Goal: Task Accomplishment & Management: Manage account settings

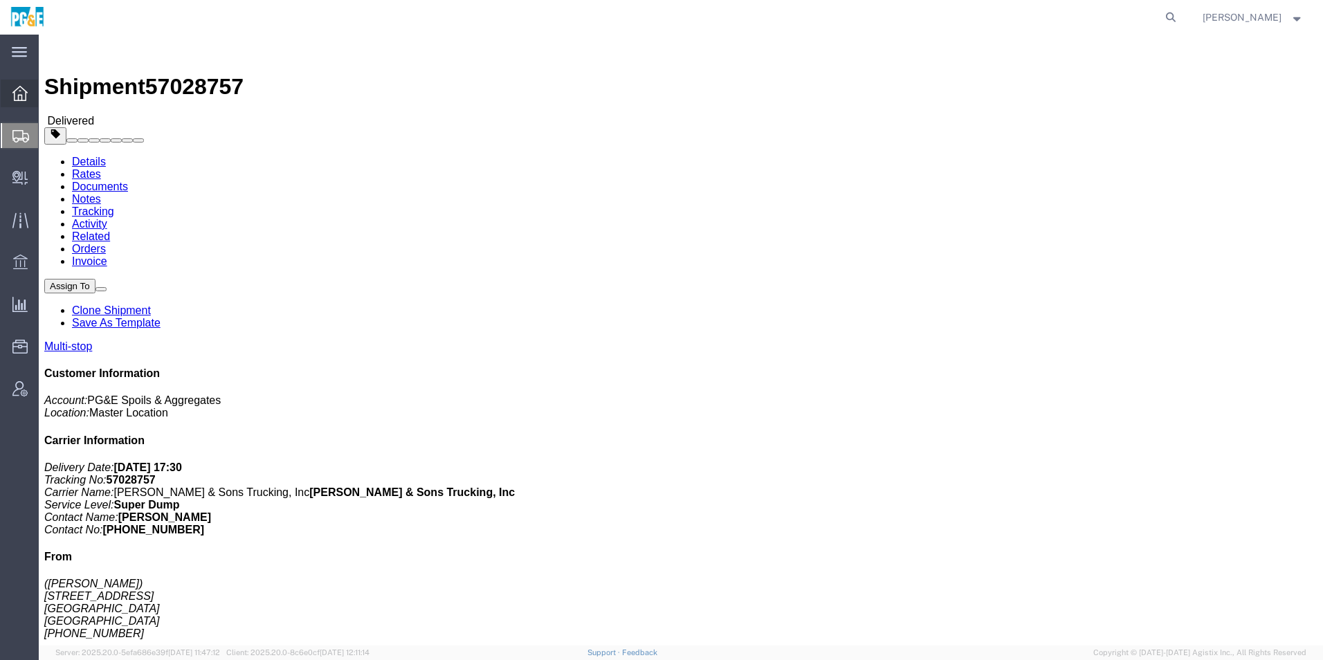
click at [17, 91] on icon at bounding box center [19, 93] width 15 height 15
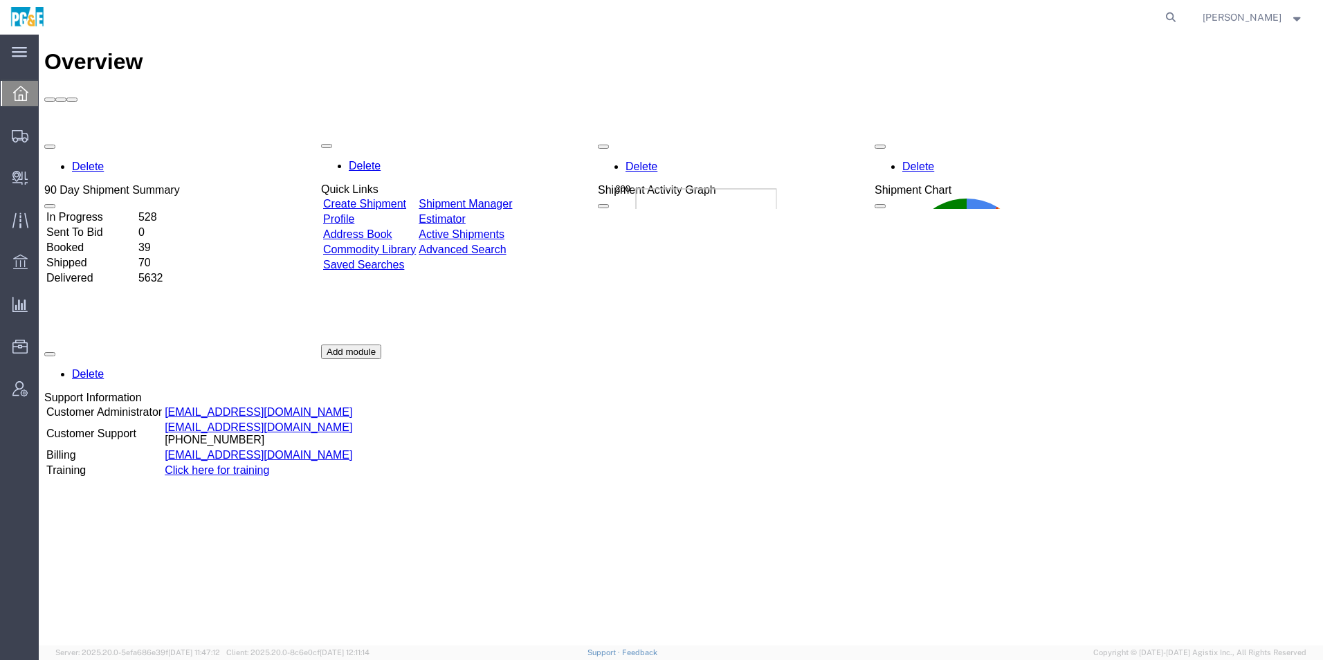
click at [528, 137] on div "Delete 90 Day Shipment Summary In Progress 528 Sent To Bid 0 Booked 39 Shipped …" at bounding box center [680, 344] width 1273 height 415
click at [512, 199] on link "Shipment Manager" at bounding box center [465, 205] width 93 height 12
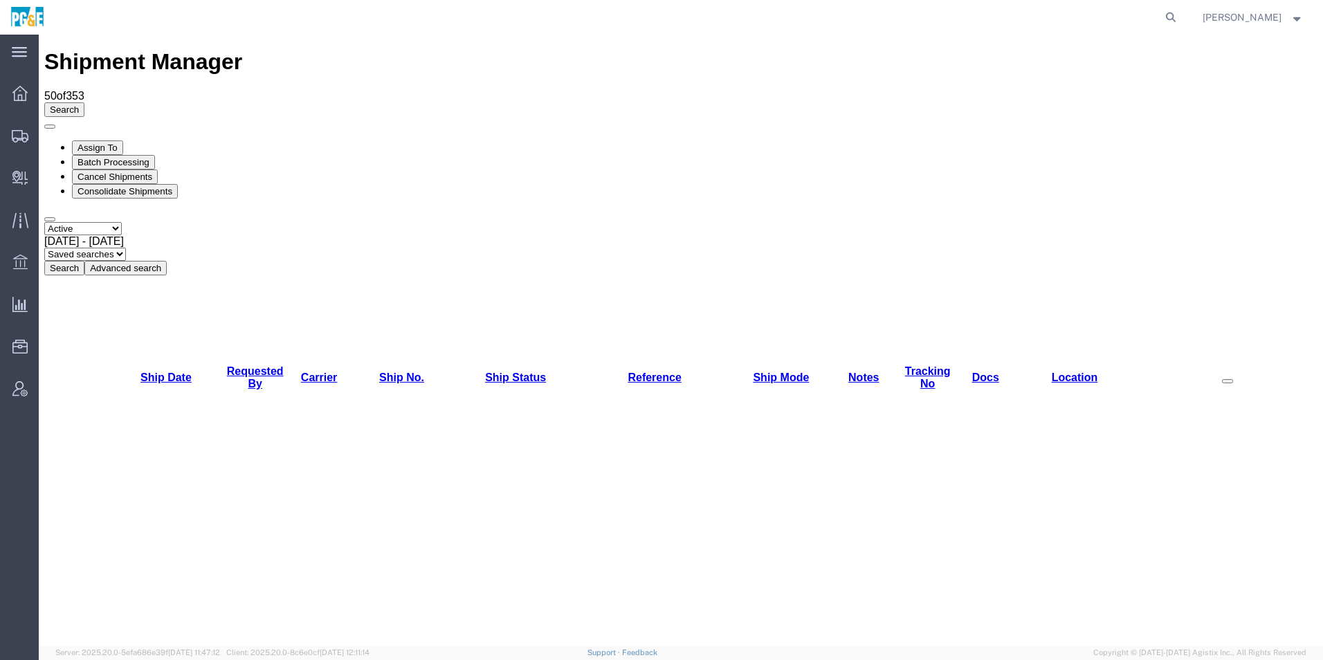
click at [108, 222] on select "Select status Active All Shipments Approved Booked Canceled Delivered Denied Ne…" at bounding box center [82, 228] width 77 height 13
select select "ALL"
click at [44, 222] on select "Select status Active All Shipments Approved Booked Canceled Delivered Denied Ne…" at bounding box center [82, 228] width 77 height 13
click at [124, 235] on span "[DATE] - [DATE]" at bounding box center [84, 241] width 80 height 12
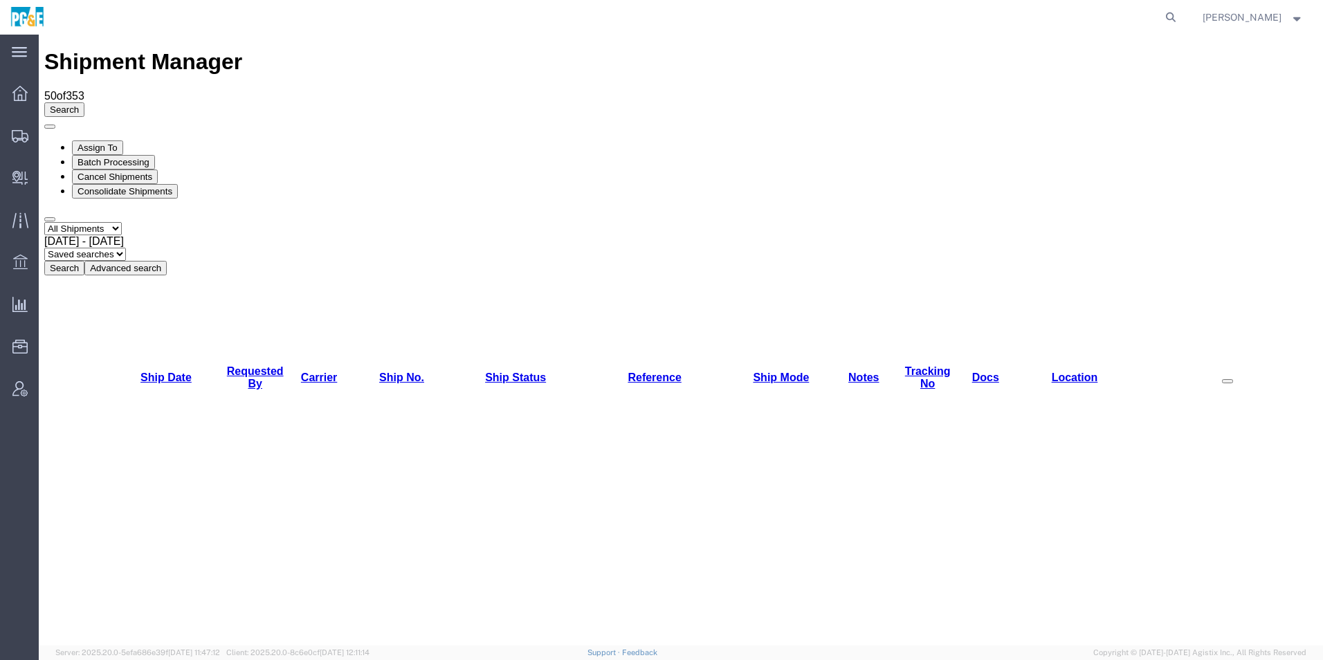
click at [84, 261] on button "Search" at bounding box center [64, 268] width 40 height 15
click at [255, 365] on link "Requested By" at bounding box center [255, 377] width 57 height 24
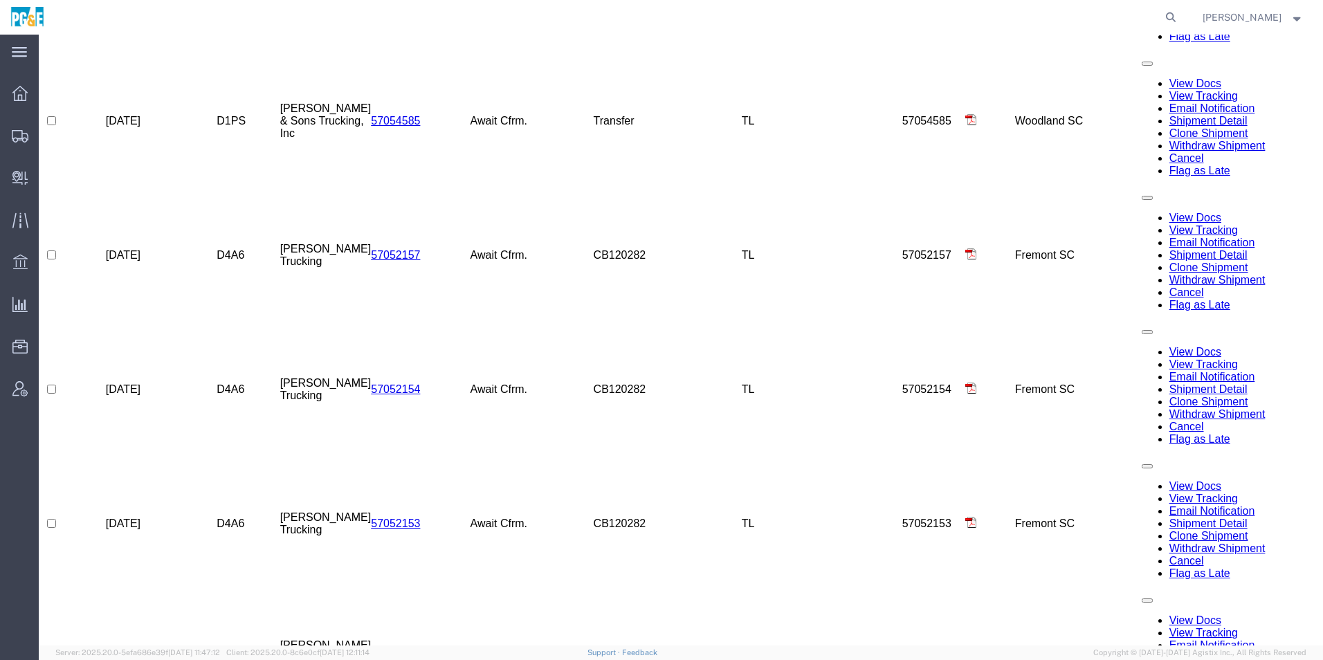
scroll to position [1211, 0]
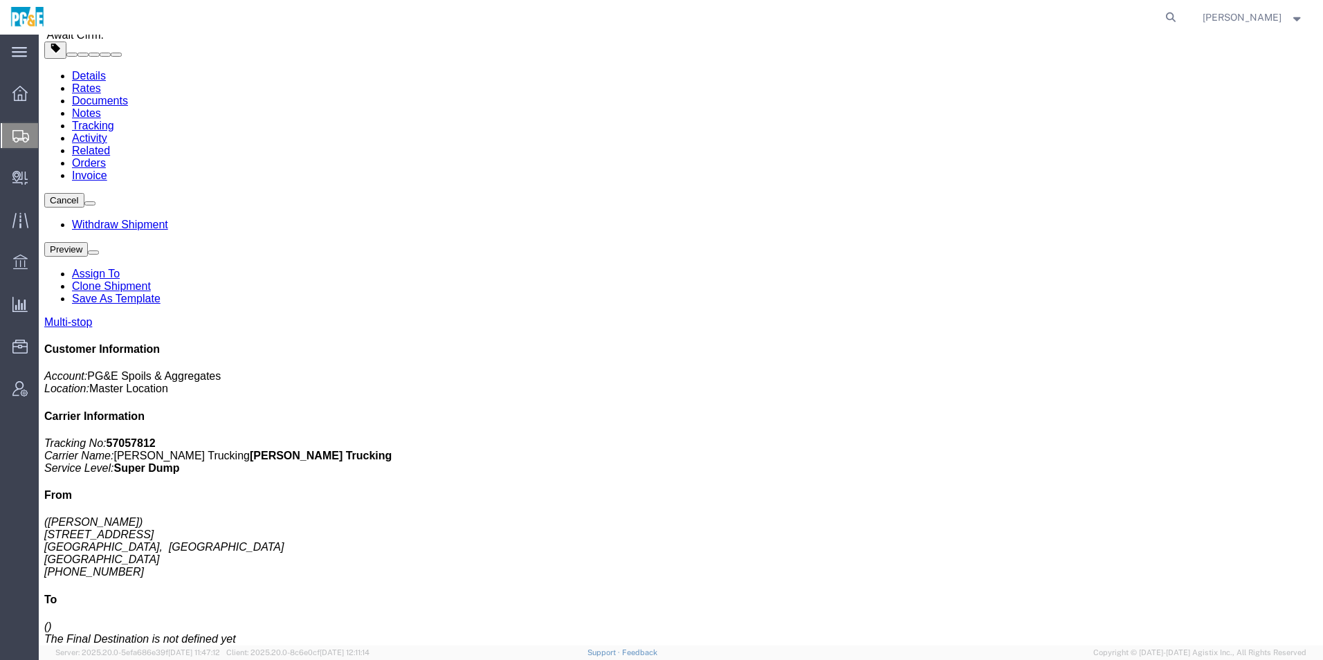
scroll to position [138, 0]
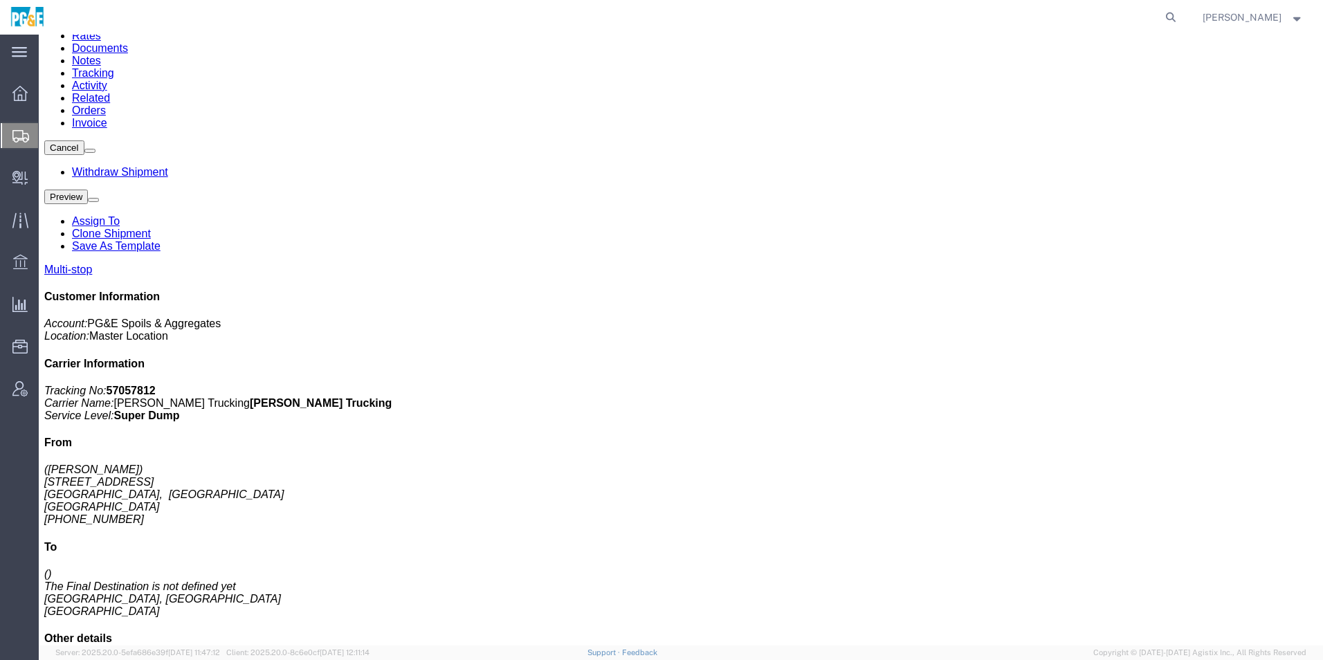
click link "Add Content"
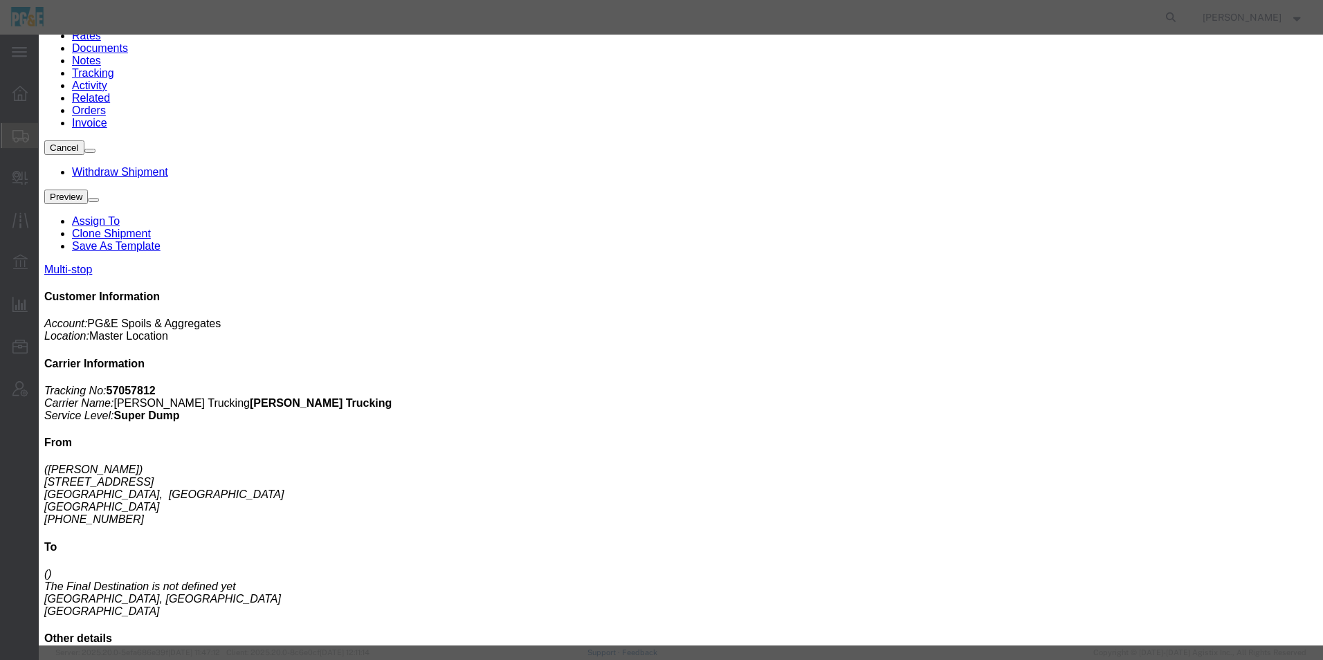
click input "text"
type input "asph"
click td "Model:"
type input "1"
select select "TON"
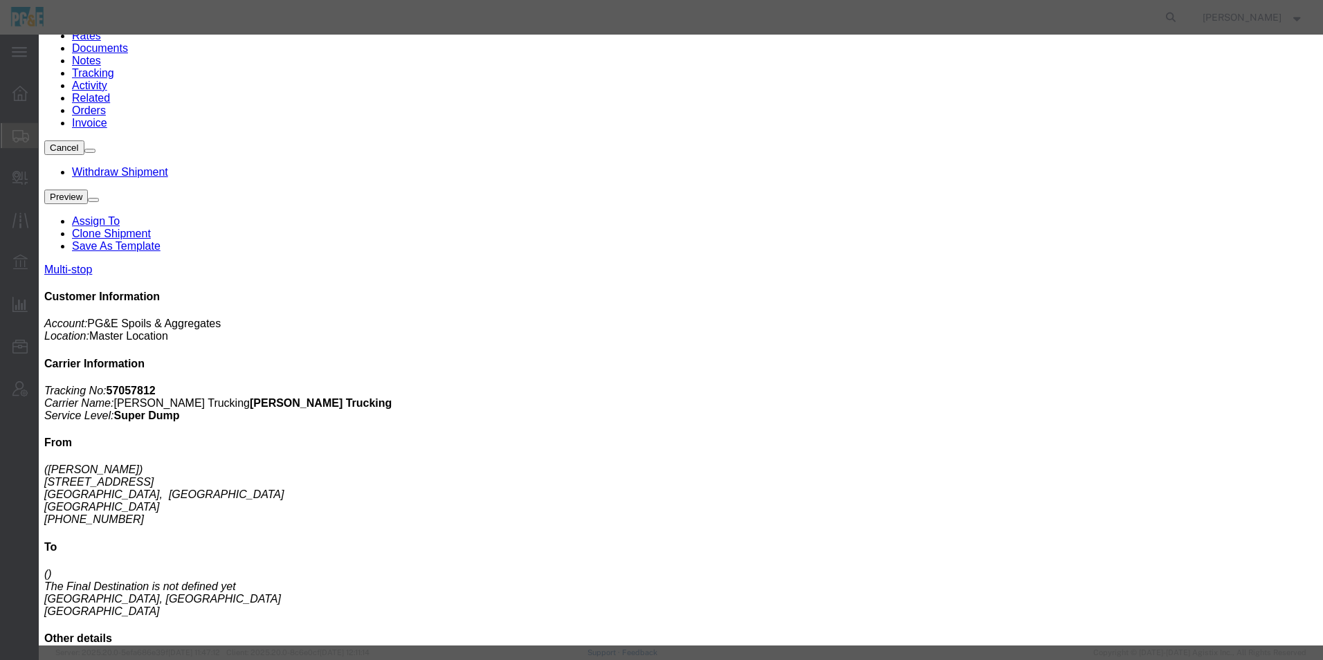
type input "1"
select select "USD"
type input "Asphalt Cold Patch"
type textarea "Asphalt Cold Patch"
type input "Asphalt Cold Patch"
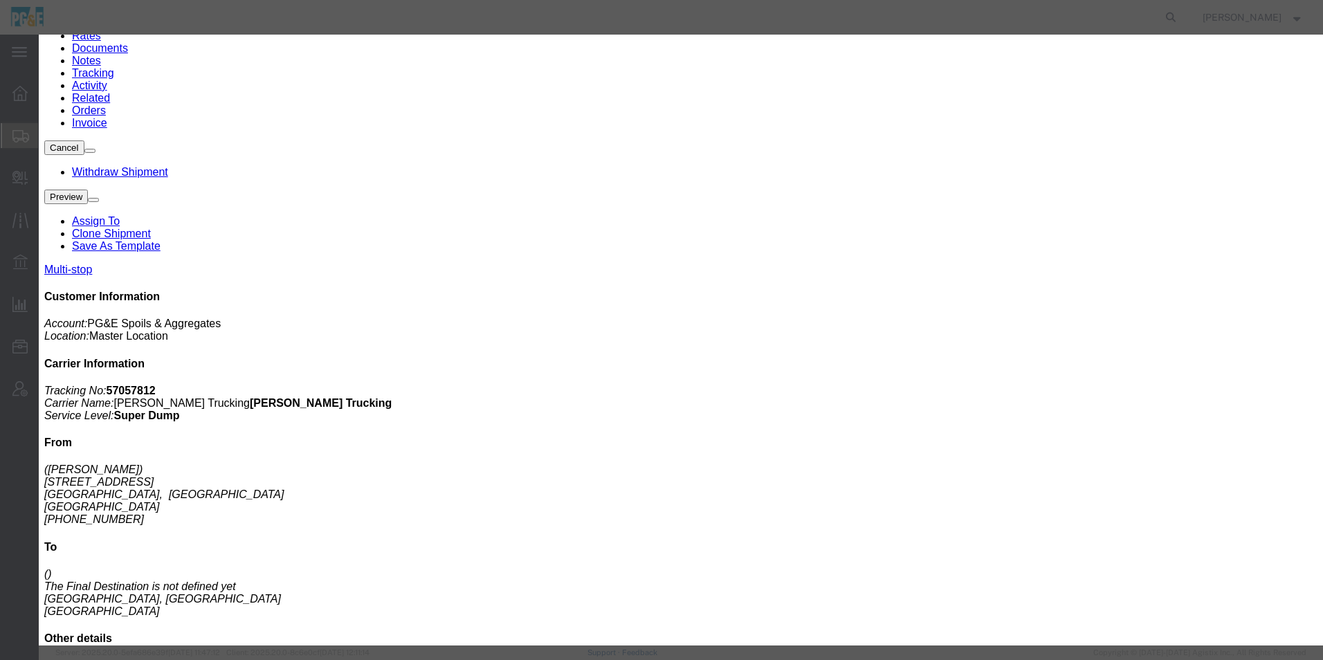
click button "Save & Close"
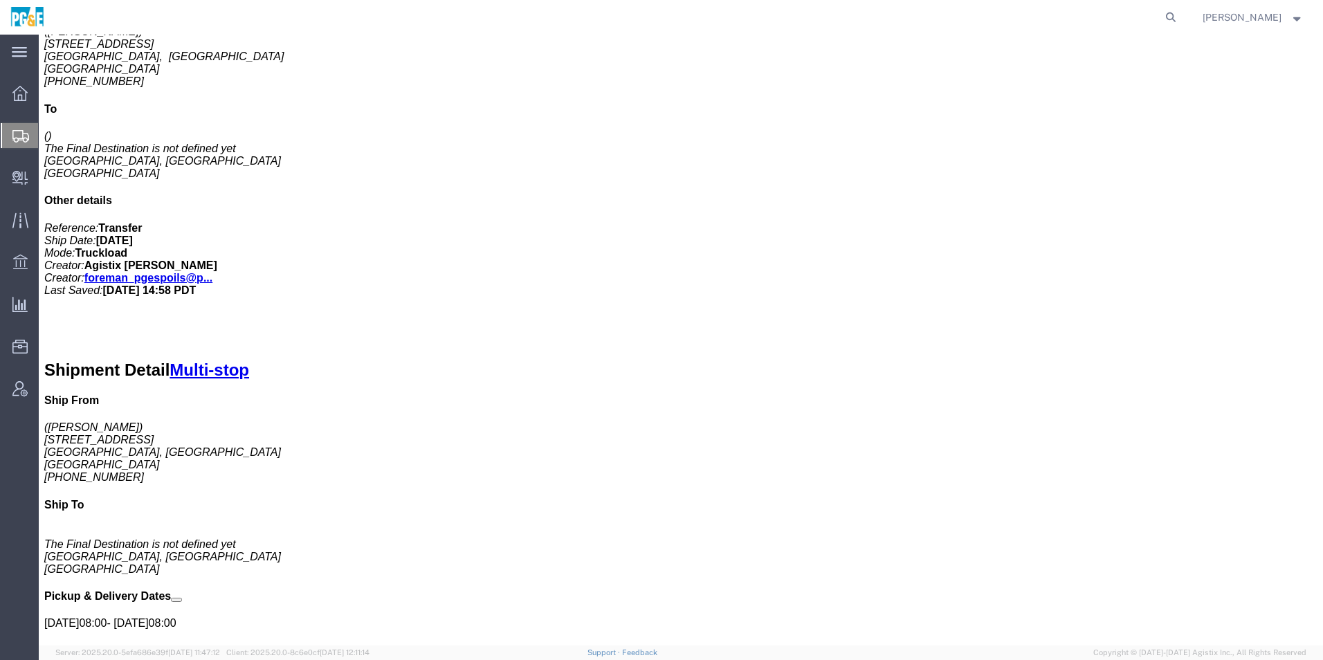
scroll to position [761, 0]
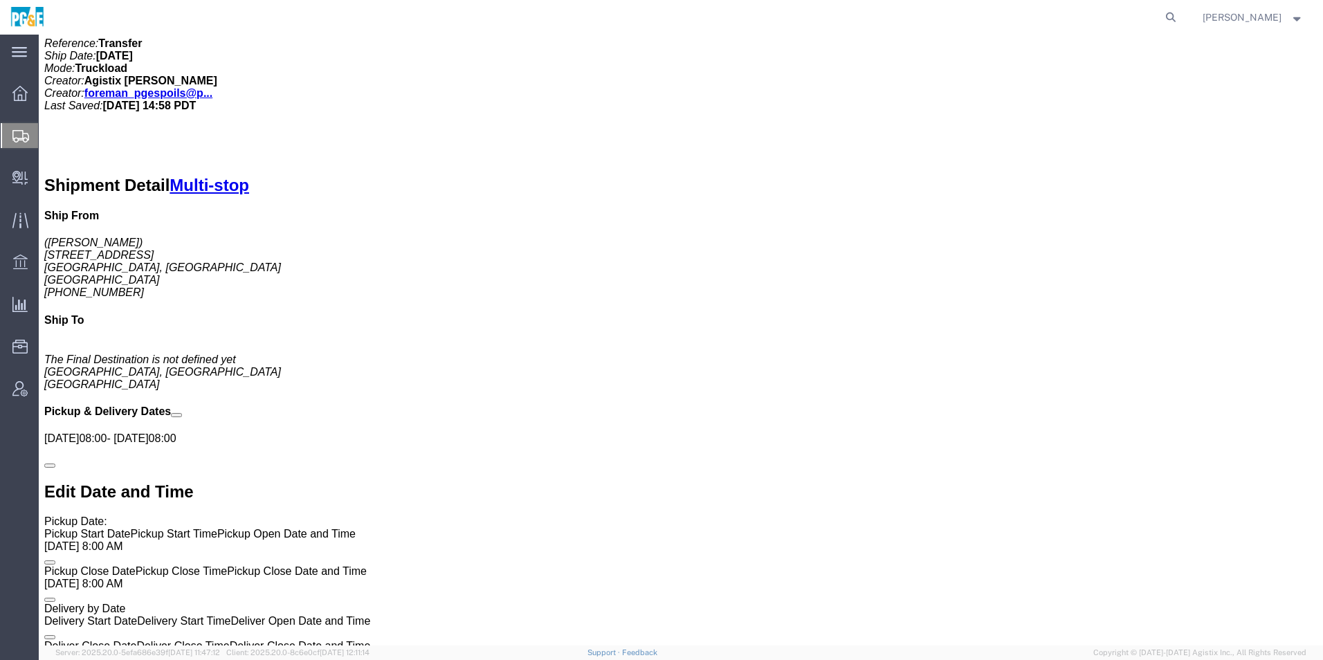
click link "+ Add Stop"
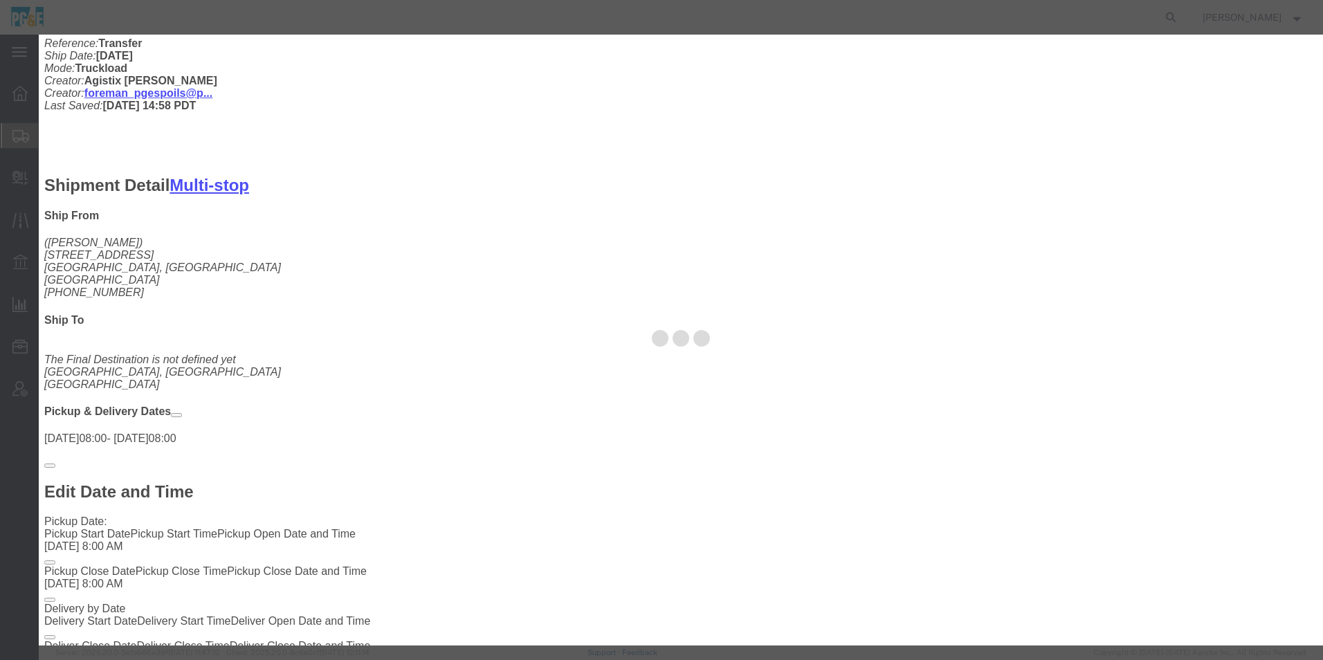
select select
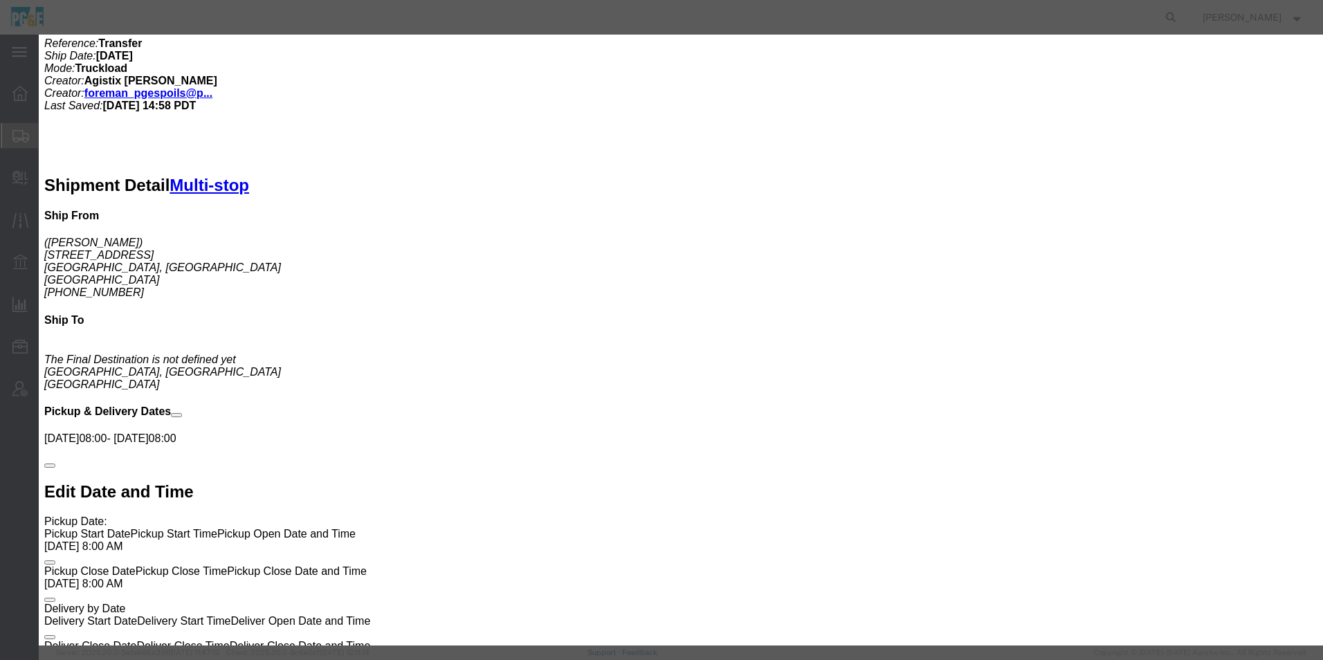
type input "granite"
select select "41192"
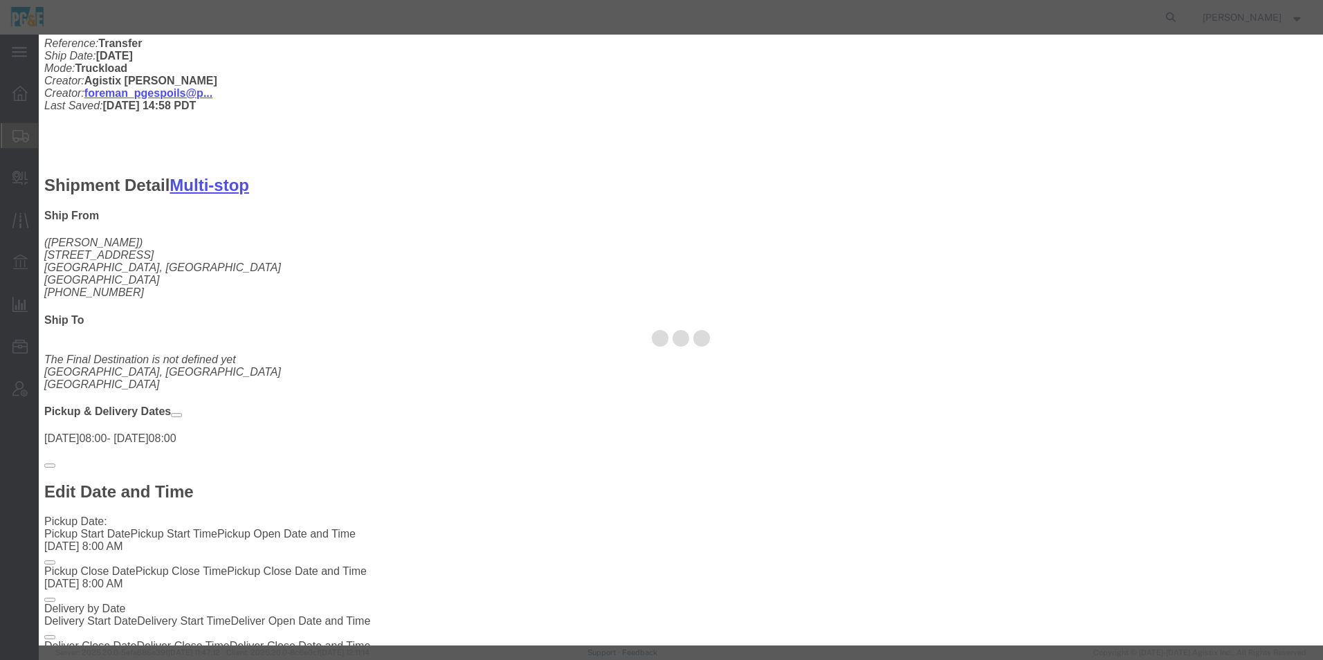
type input "Granite Rock"
type input "[STREET_ADDRESS][PERSON_NAME]"
type input "[GEOGRAPHIC_DATA]"
type input "94063"
type input "[PHONE_NUMBER]"
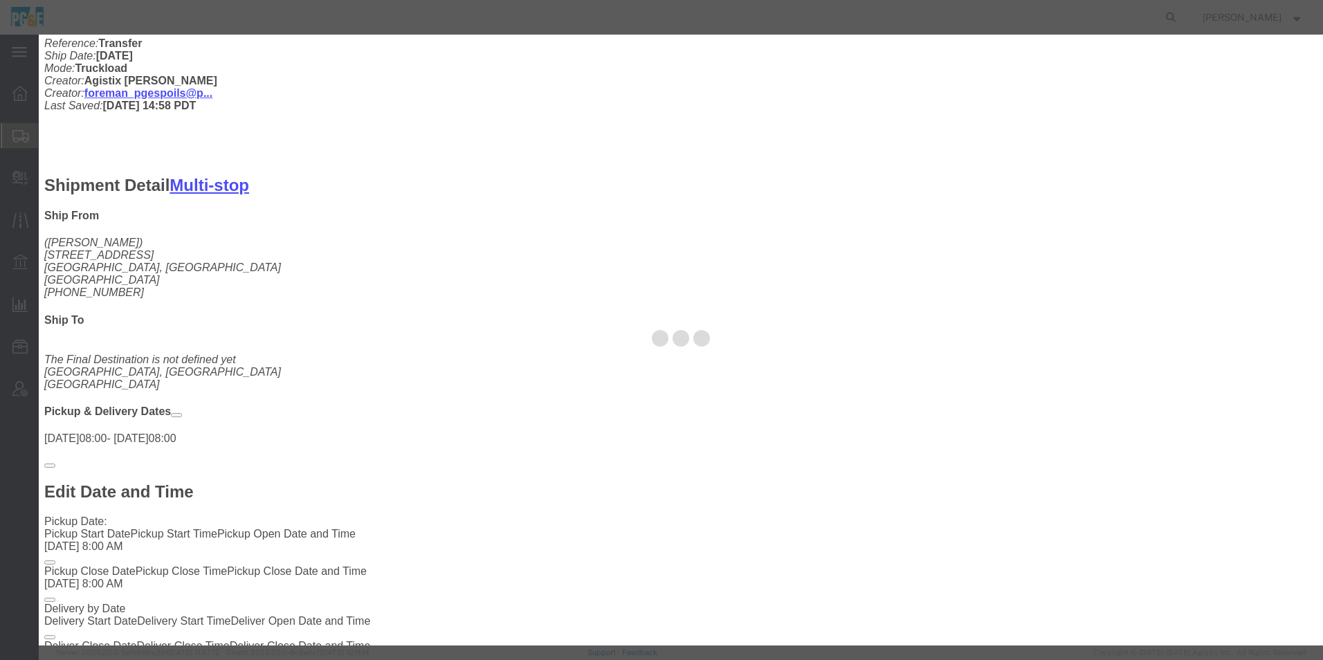
select select "QRRY"
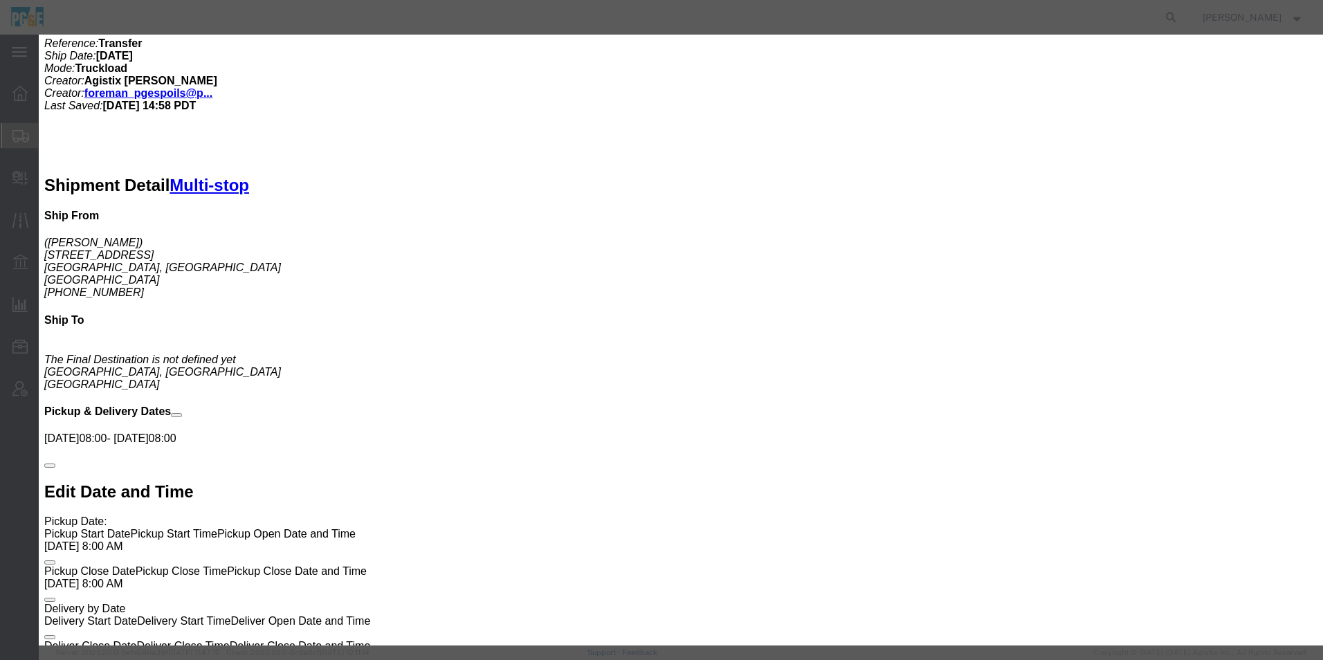
select select "CA"
click button "Save"
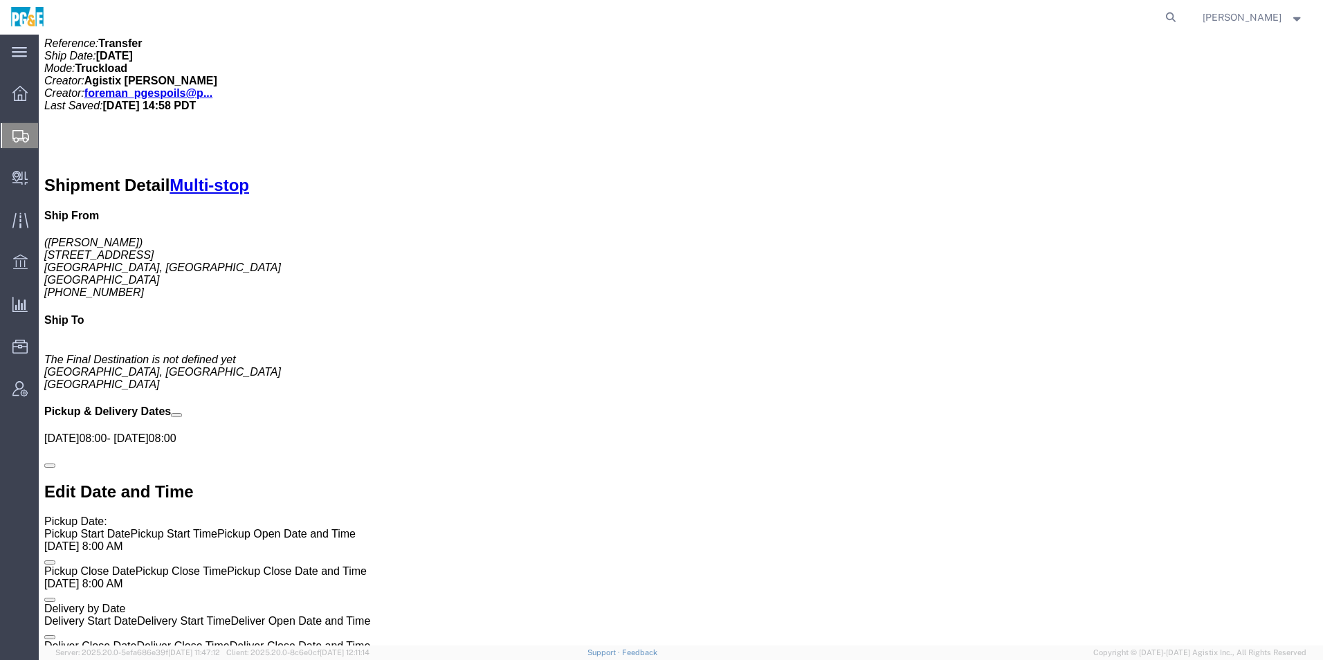
scroll to position [899, 0]
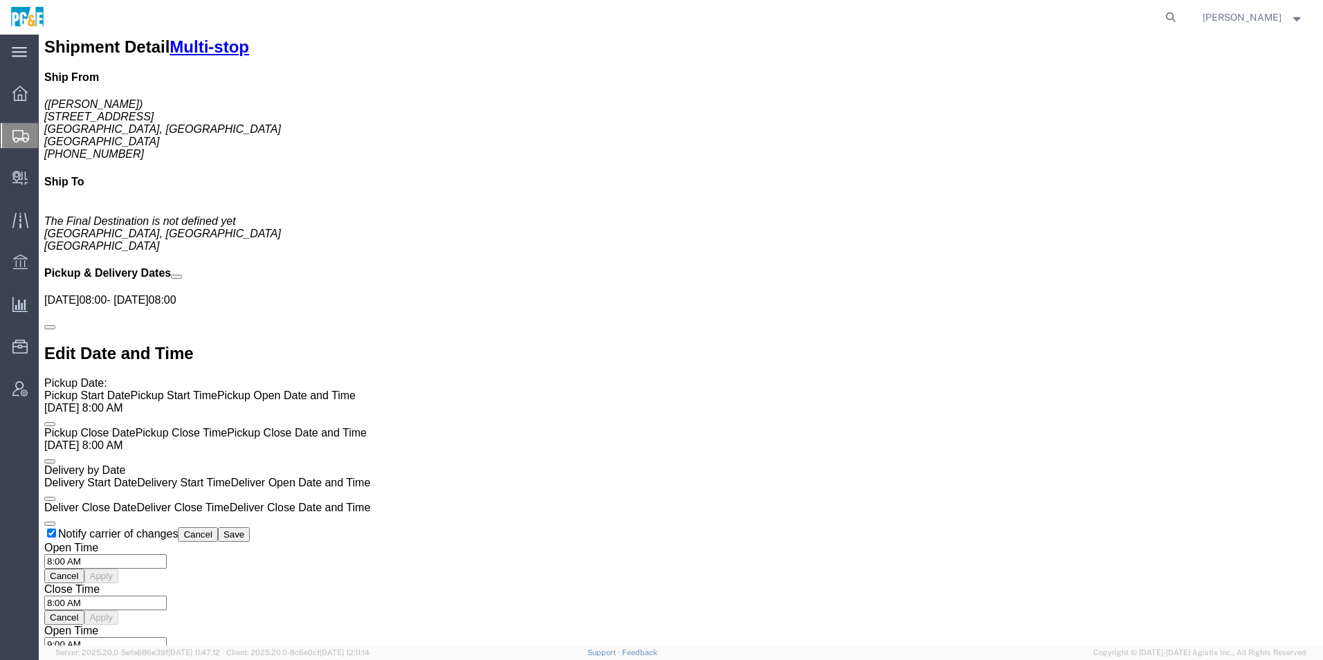
click link "Move to top"
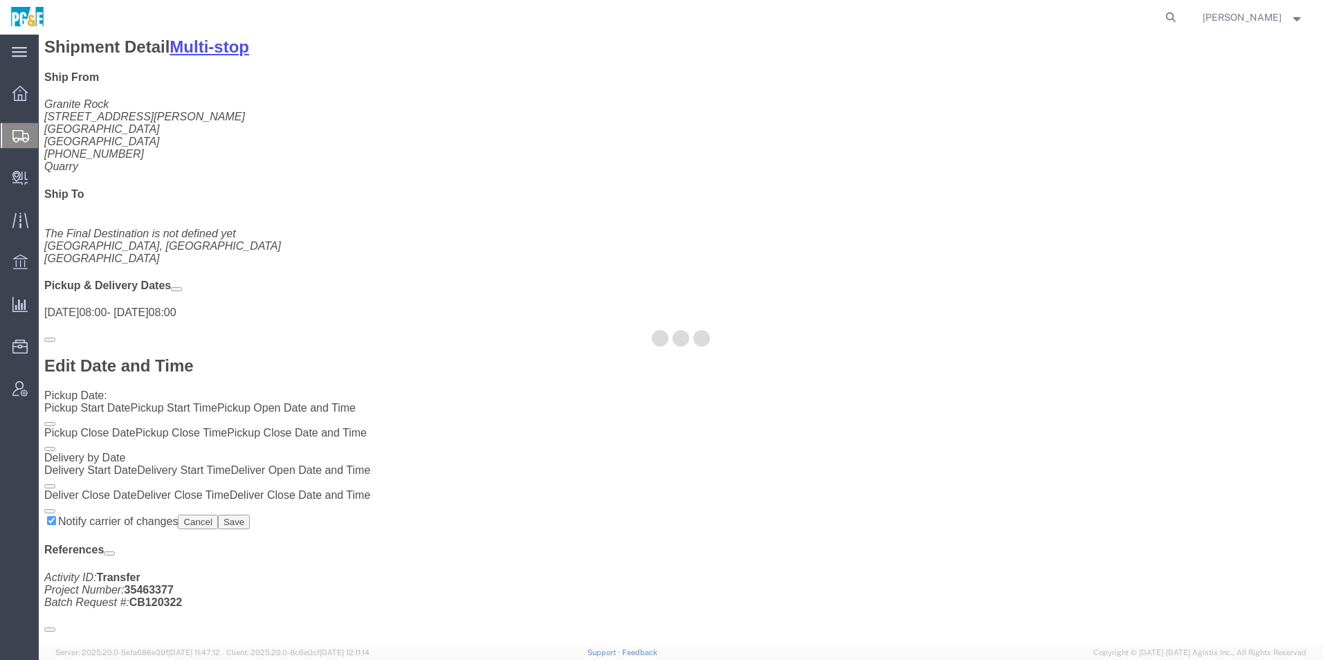
scroll to position [941, 0]
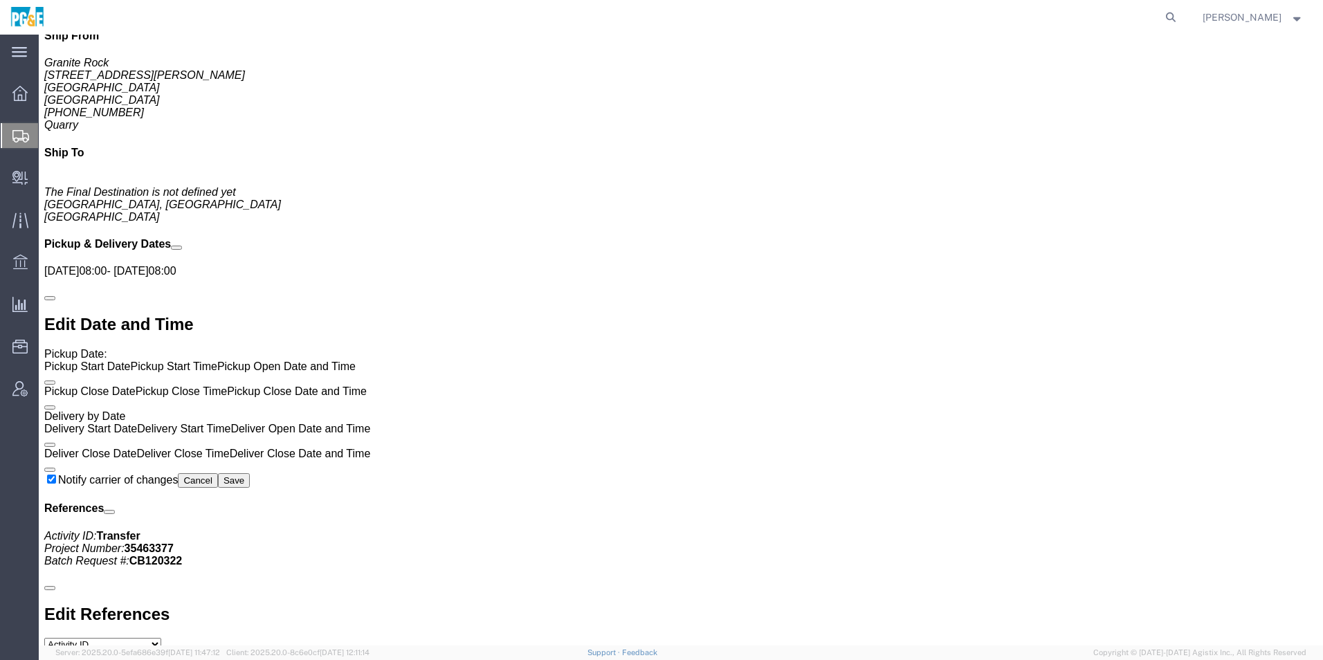
click link "Move to bottom"
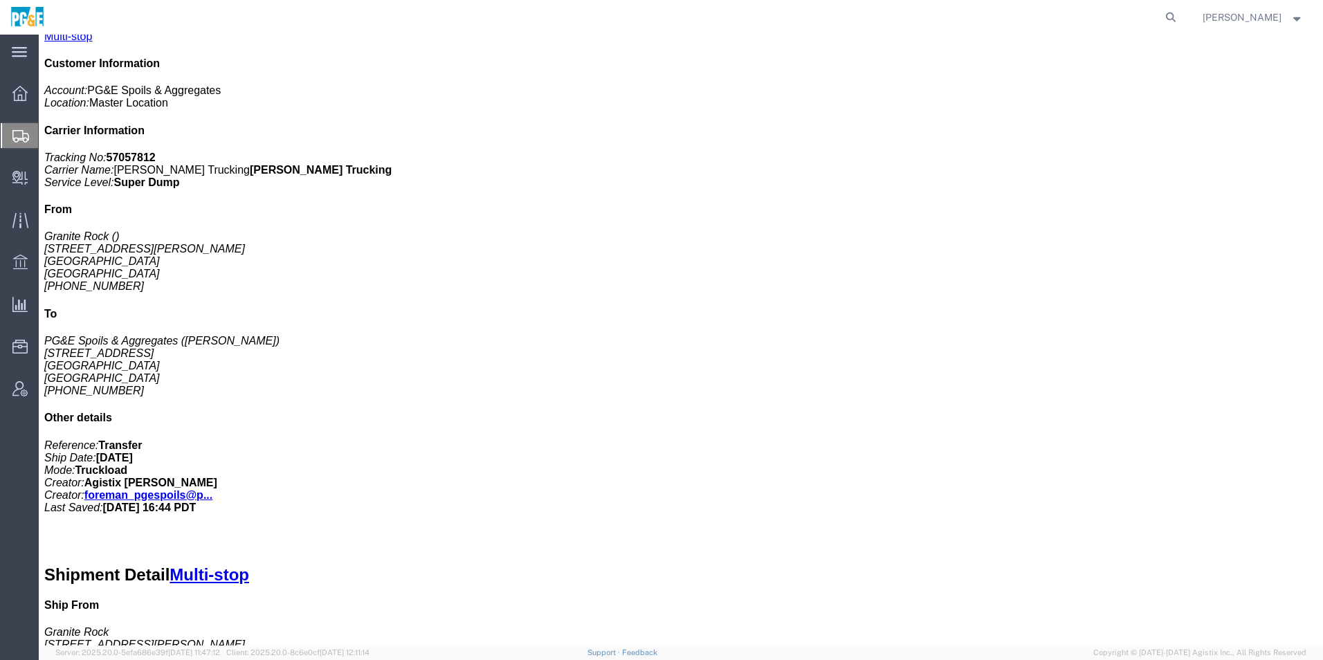
scroll to position [0, 0]
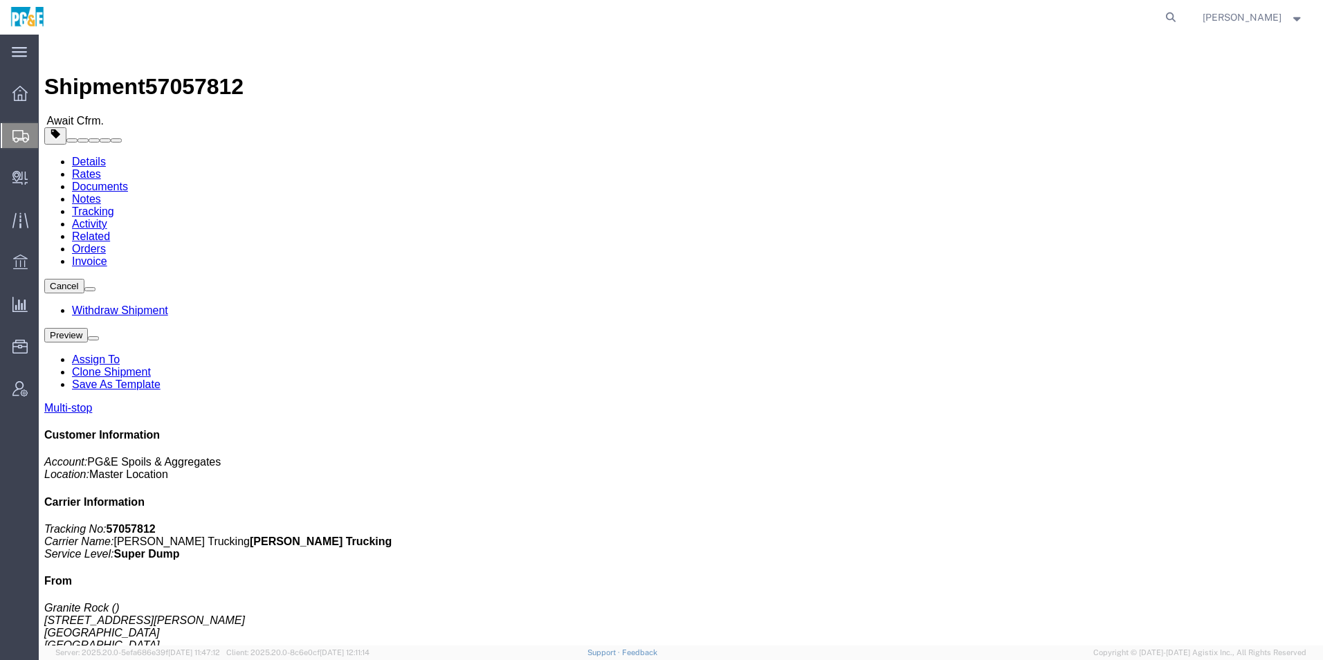
click span "button"
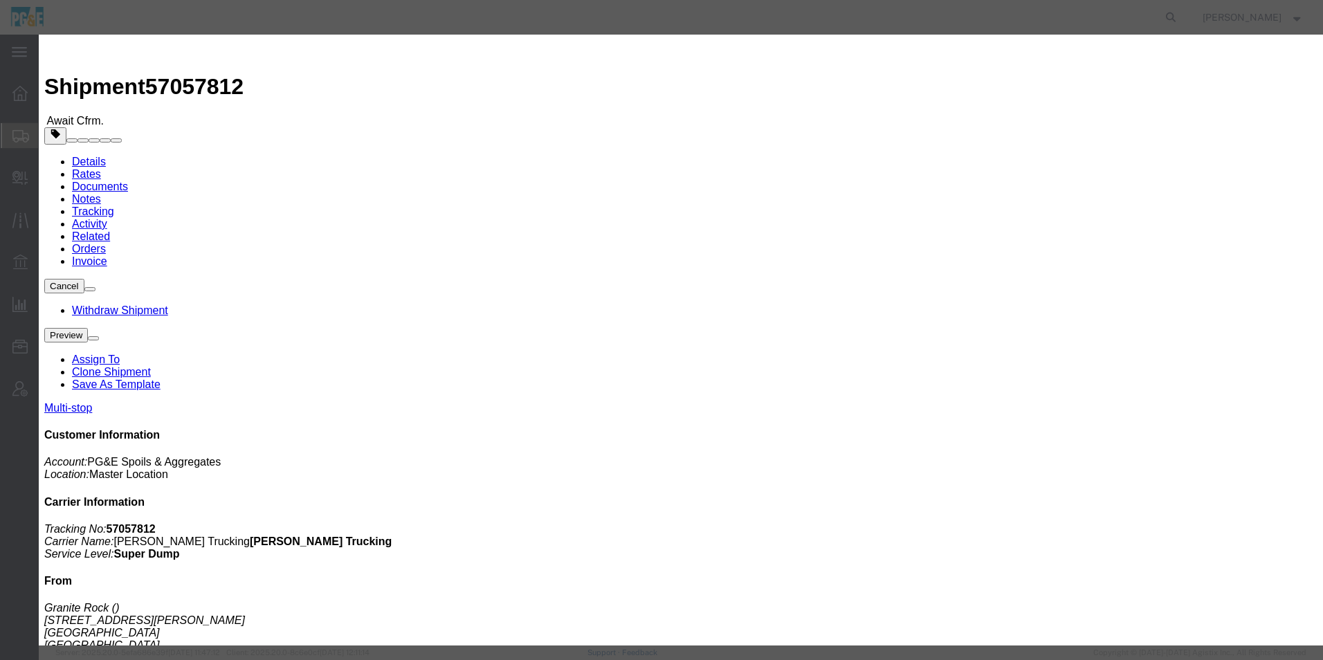
click button "Save"
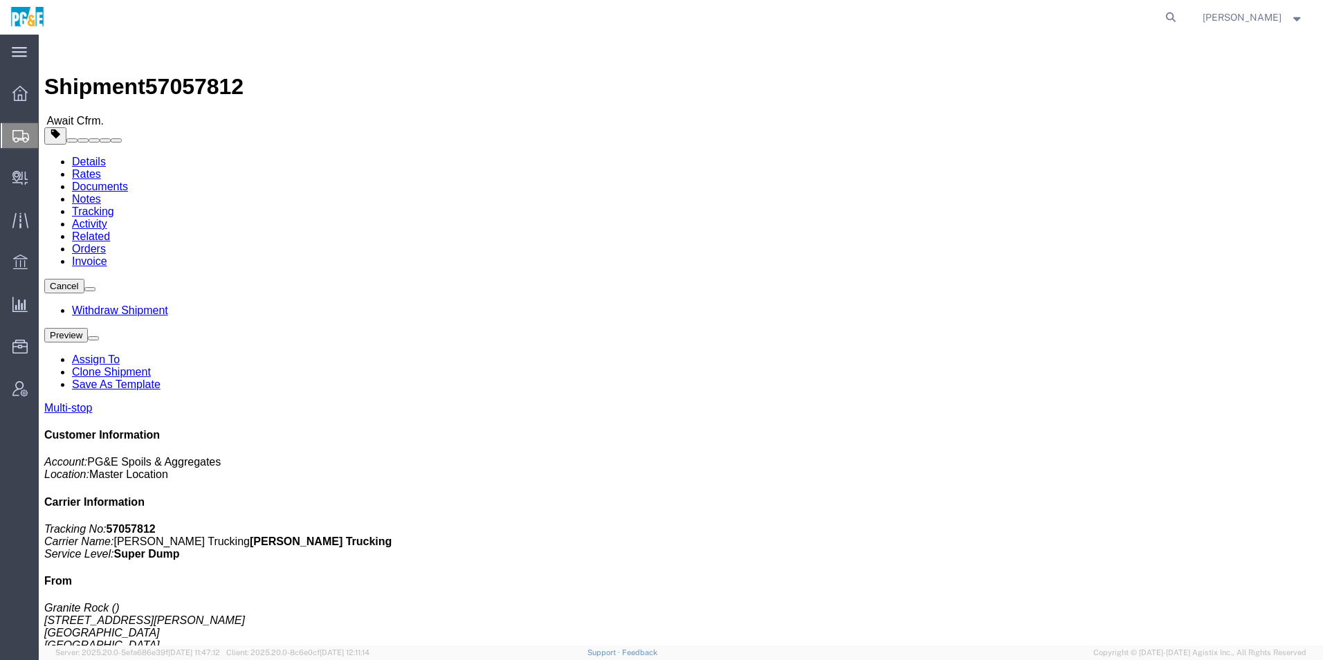
click button "Close"
click span "button"
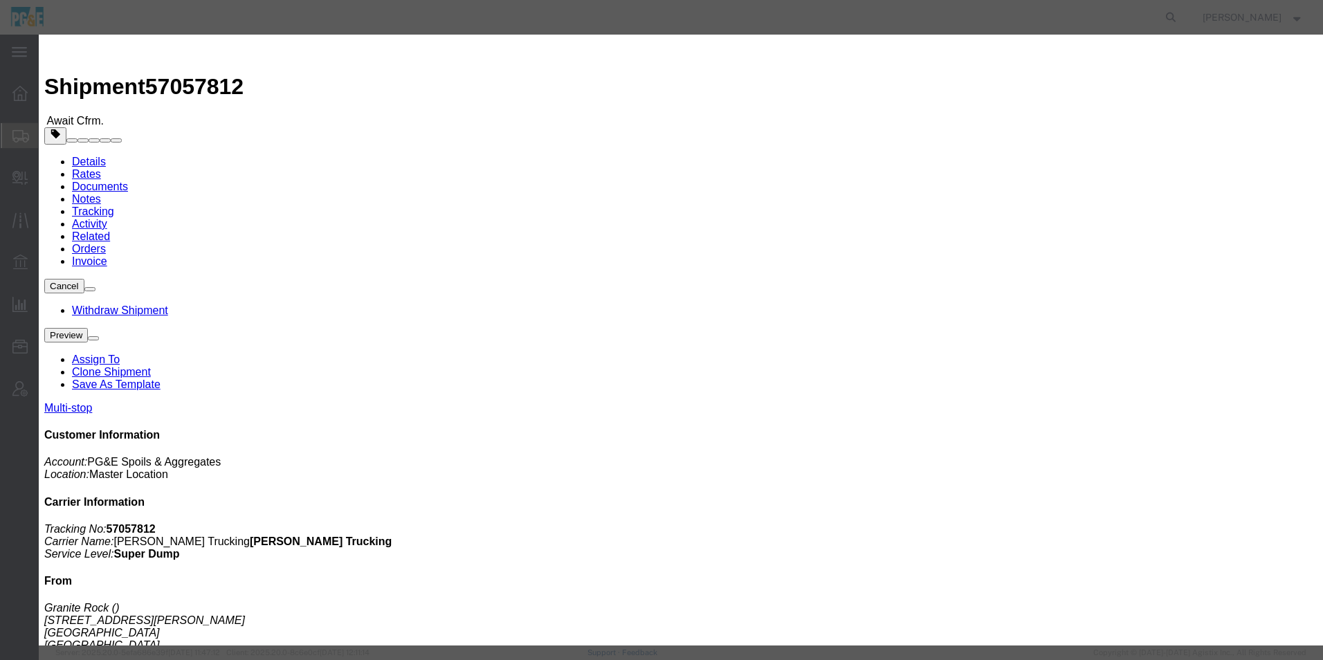
click div "[DATE] 8:00 AM"
type input "7:00 AM"
click button "Apply"
click button "Save"
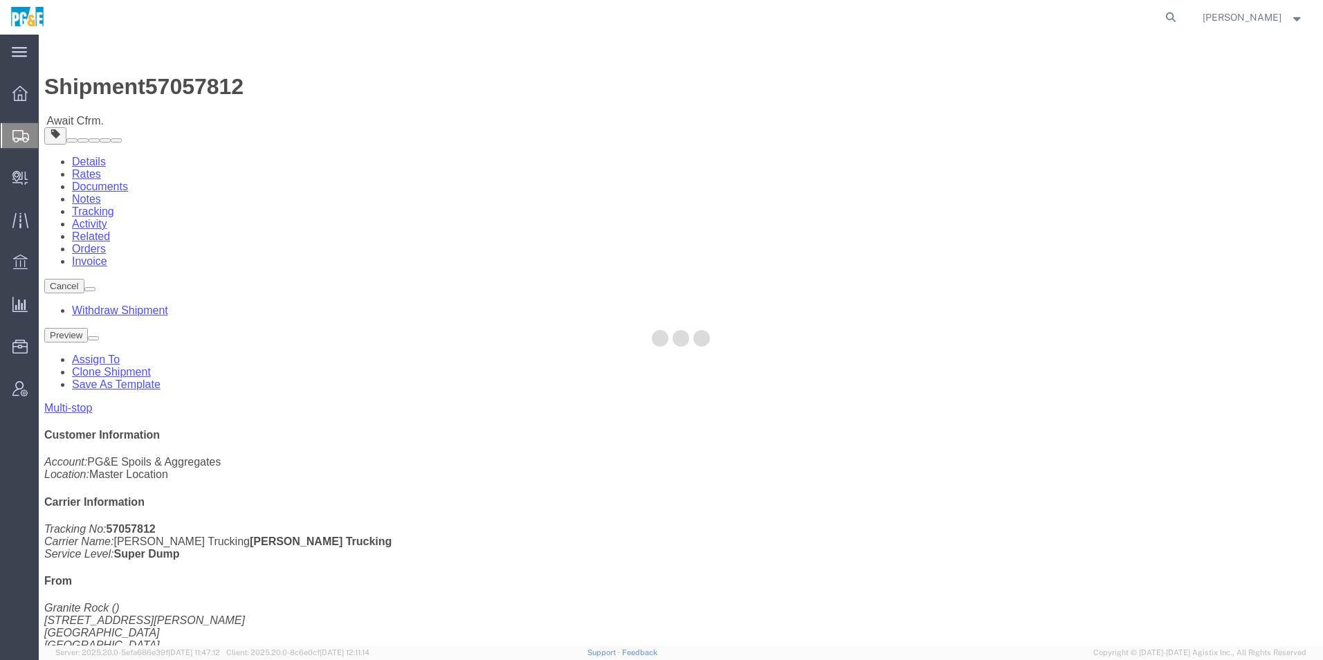
click at [863, 156] on div at bounding box center [681, 340] width 1284 height 611
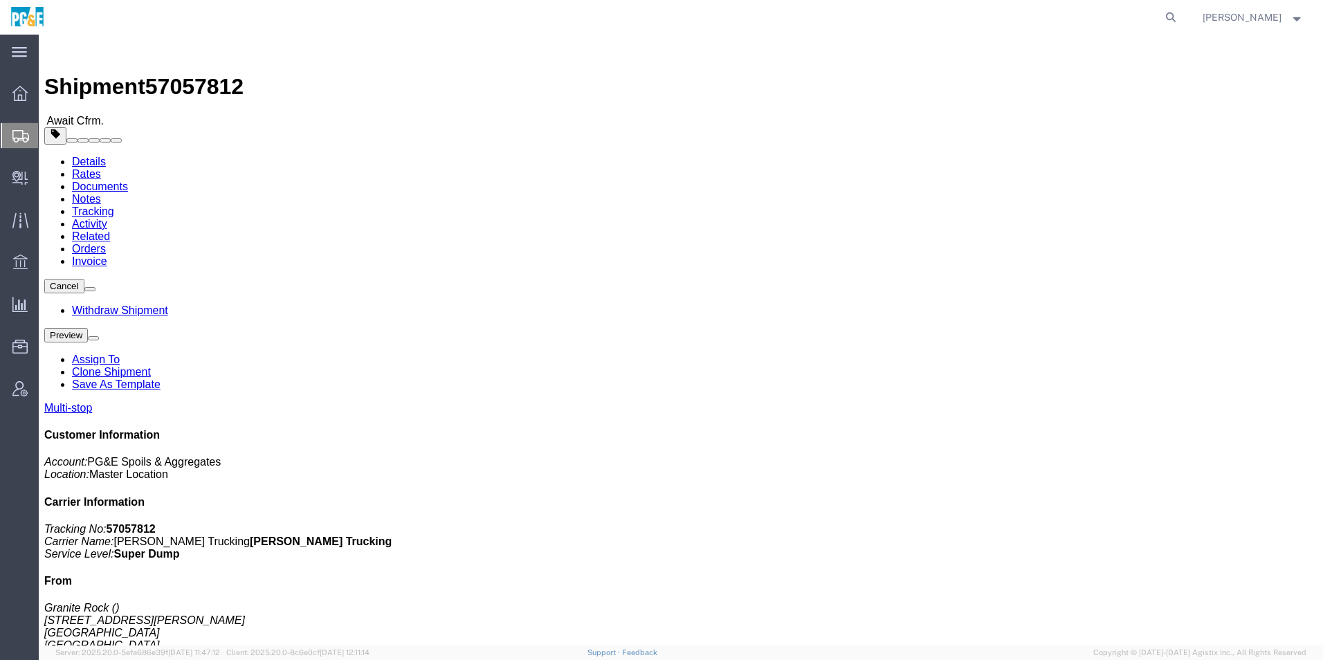
click button "Close"
click link "Notes"
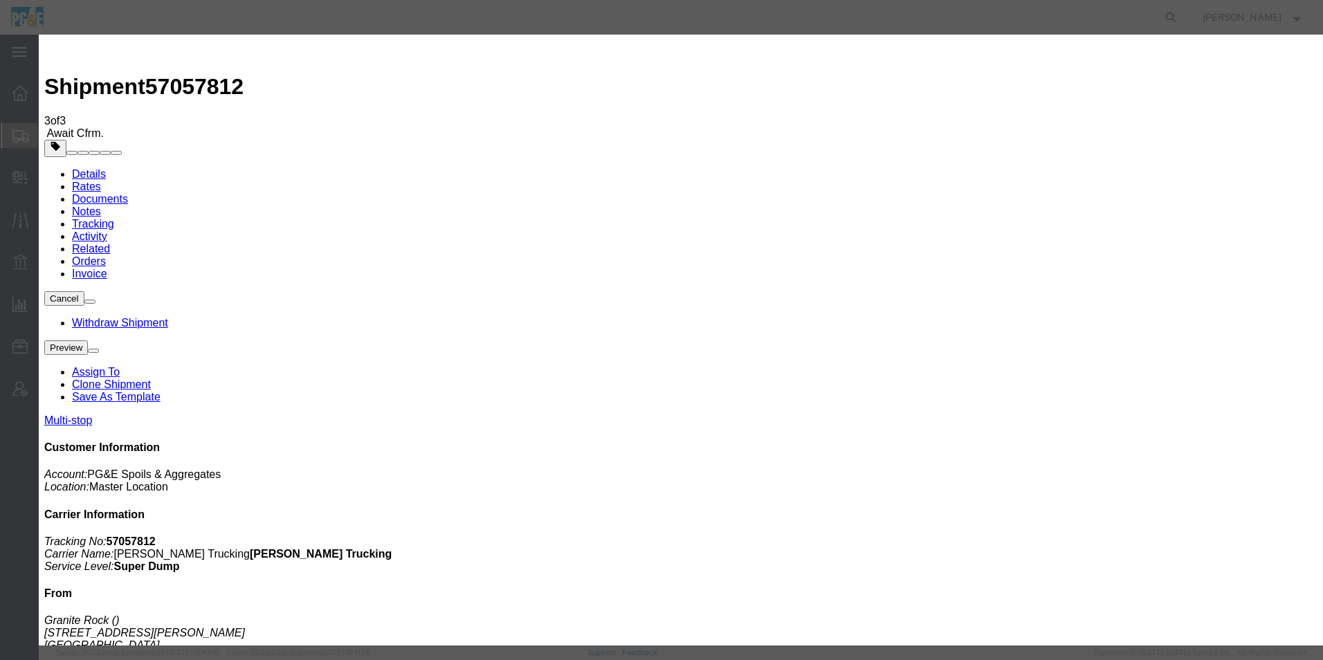
select select "SHIPMENT_NOTIFICATION_NOTES"
select select "PUBLIC"
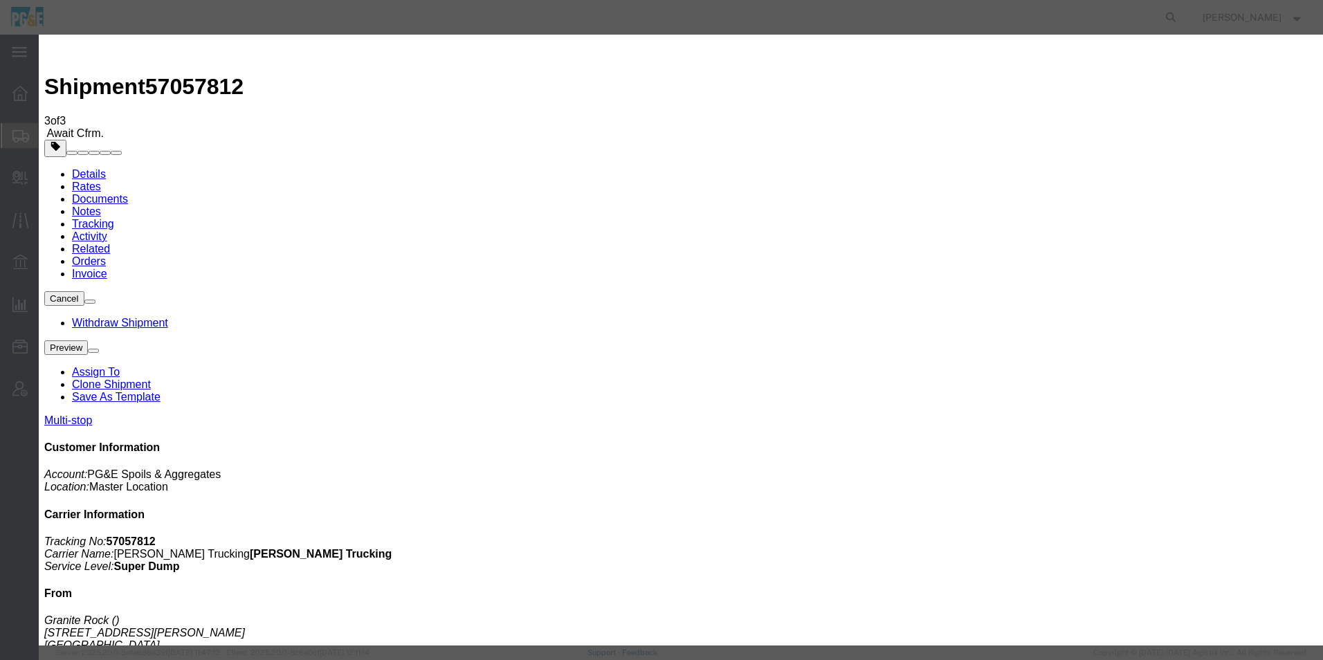
drag, startPoint x: 646, startPoint y: 226, endPoint x: 298, endPoint y: 181, distance: 350.8
type textarea "Please deliver 4 Tons of Cutback"
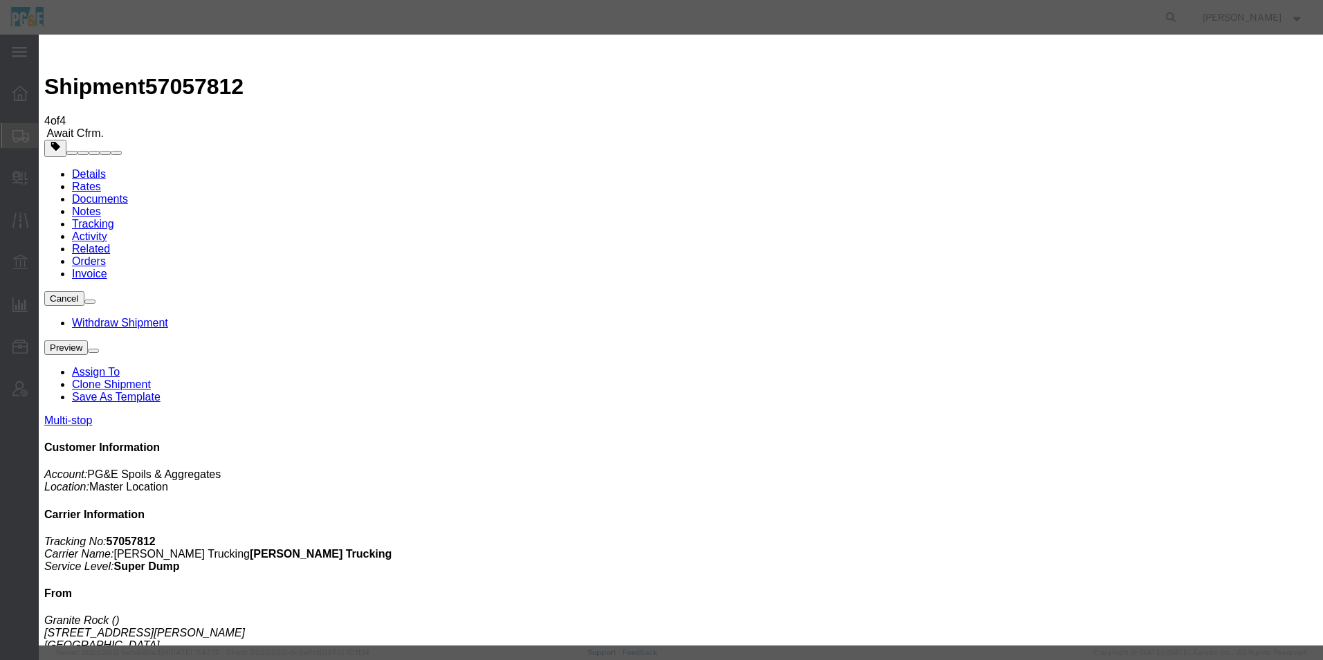
select select "PICK_UP_NOTES"
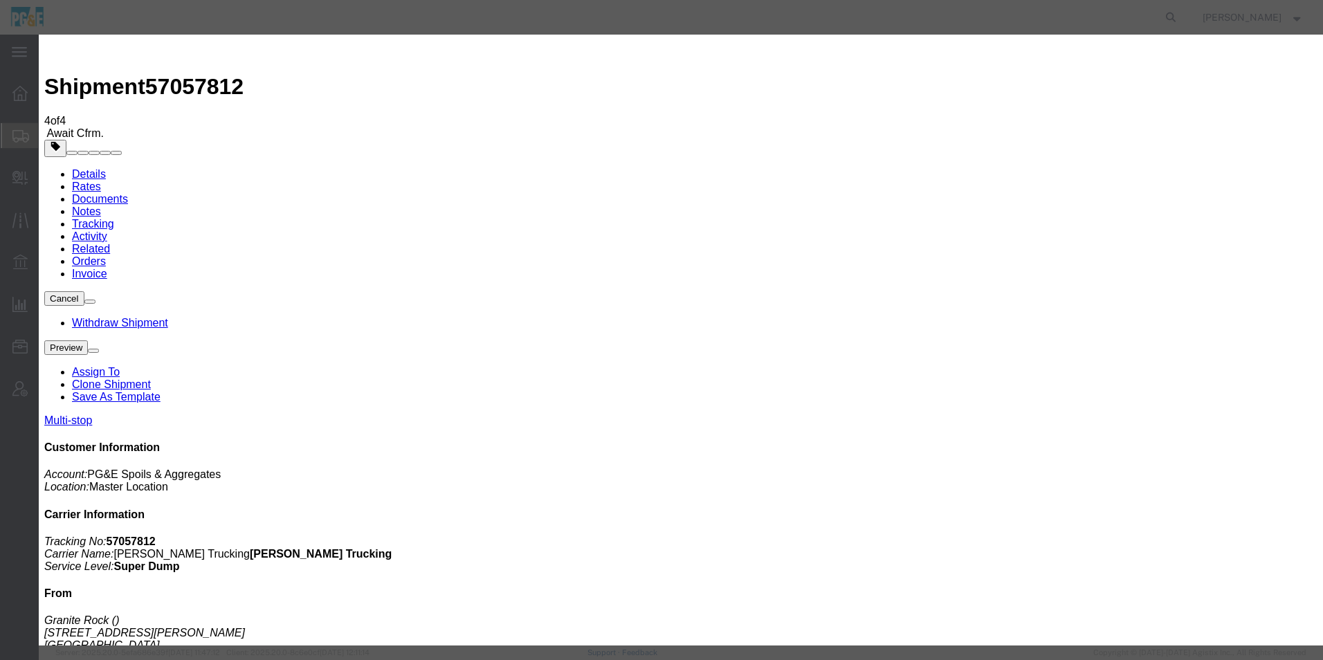
drag, startPoint x: 523, startPoint y: 176, endPoint x: 520, endPoint y: 187, distance: 11.4
select select "PUBLIC"
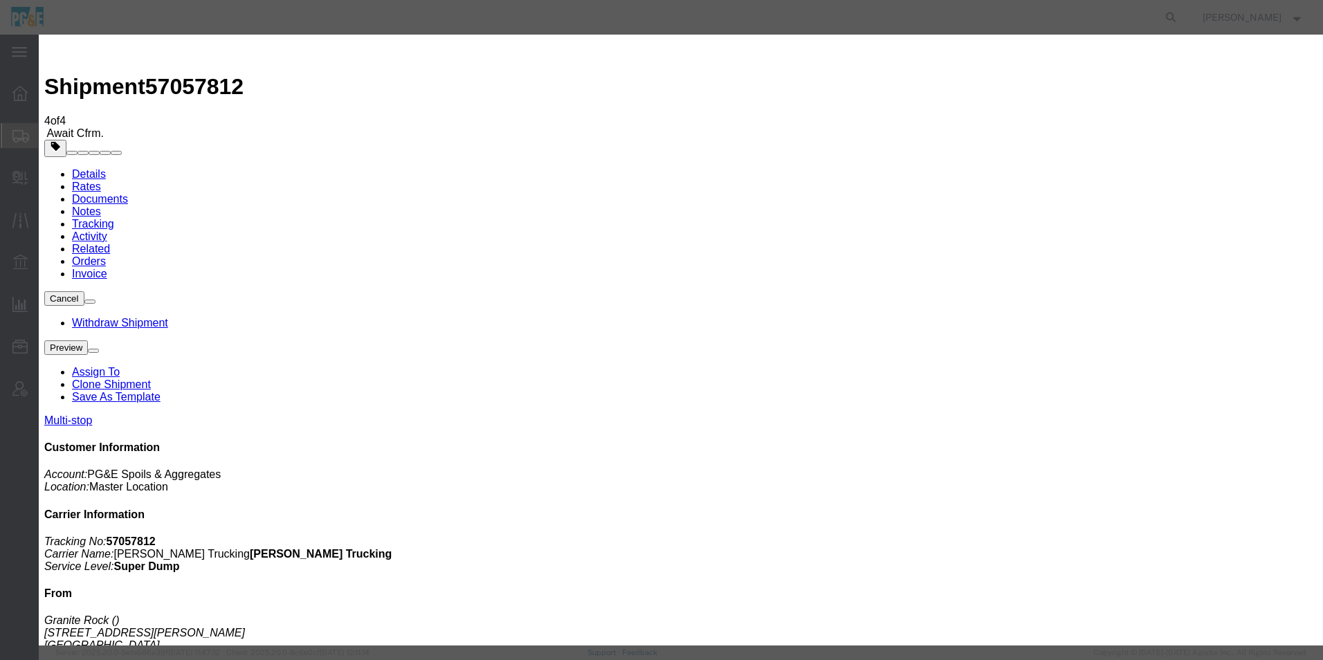
paste textarea "Please deliver 4 Tons of Cutback"
type textarea "Please deliver 4 Tons of Cutback"
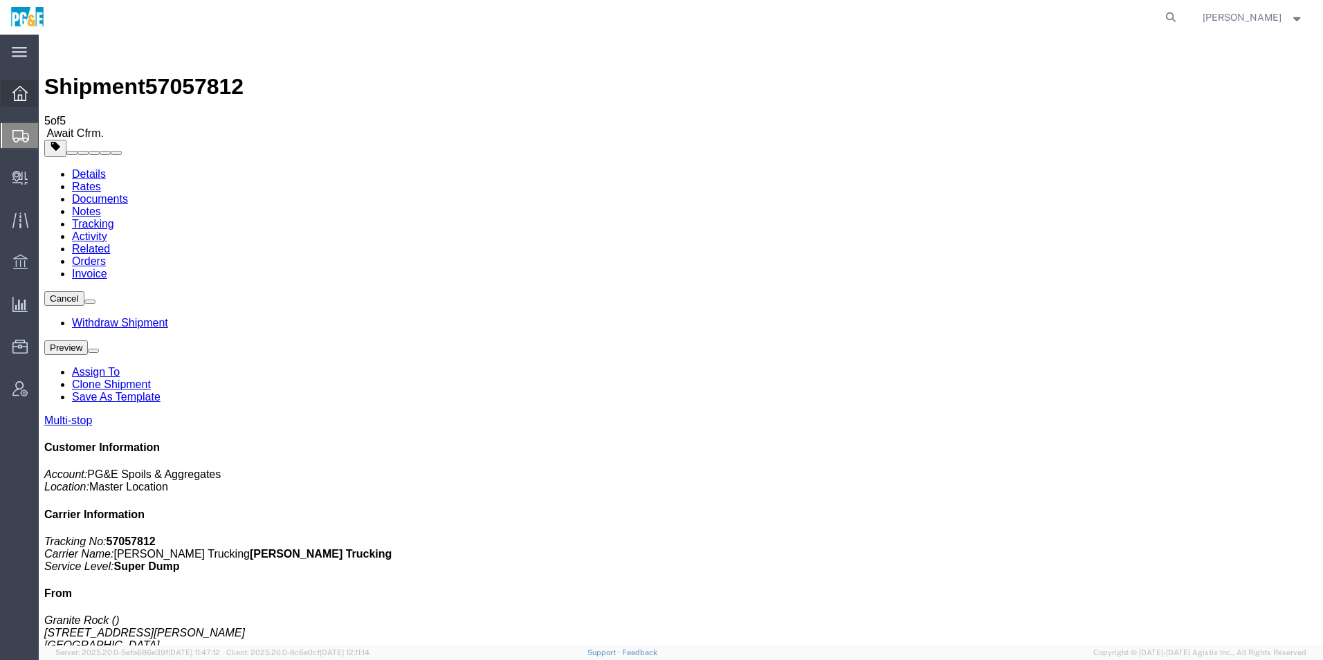
click at [13, 97] on icon at bounding box center [19, 93] width 15 height 15
